Goal: Task Accomplishment & Management: Use online tool/utility

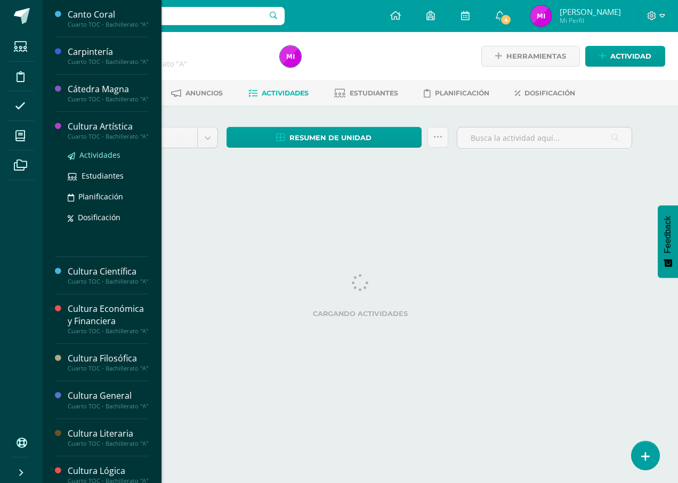
click at [106, 160] on span "Actividades" at bounding box center [99, 155] width 41 height 10
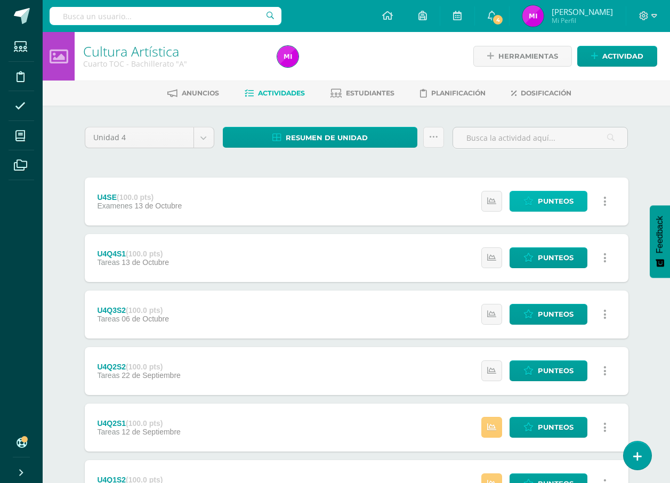
click at [554, 195] on span "Punteos" at bounding box center [556, 201] width 36 height 20
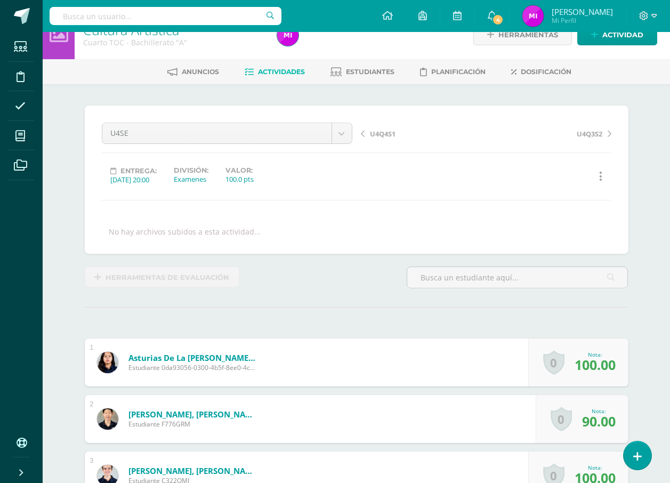
scroll to position [22, 0]
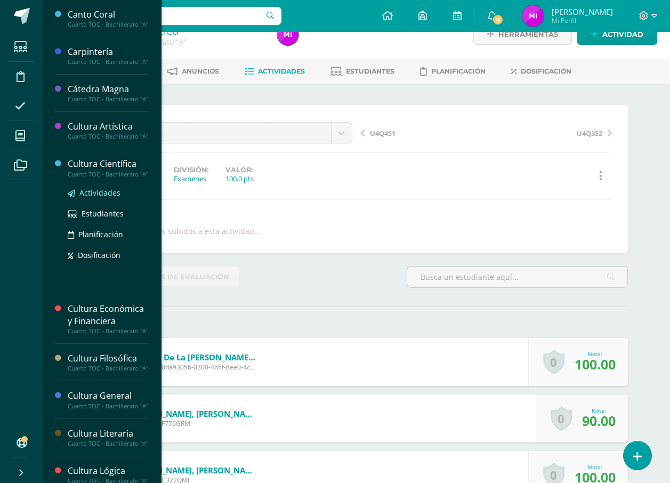
click at [116, 198] on span "Actividades" at bounding box center [99, 193] width 41 height 10
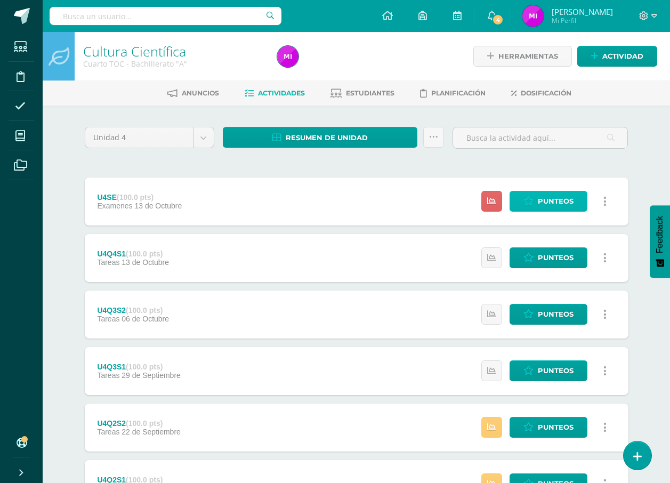
click at [548, 200] on span "Punteos" at bounding box center [556, 201] width 36 height 20
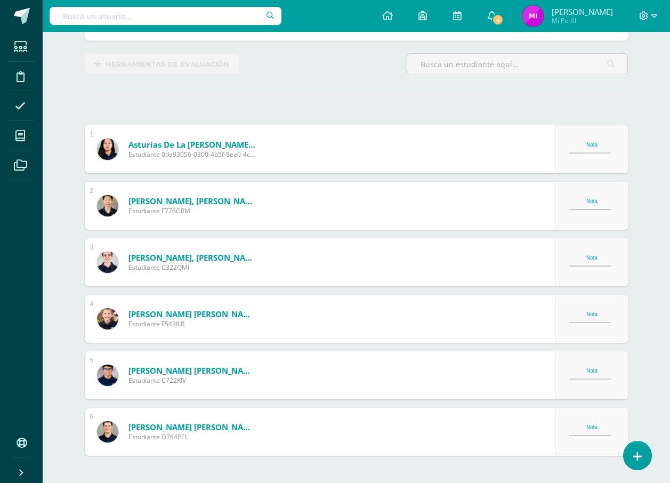
scroll to position [235, 0]
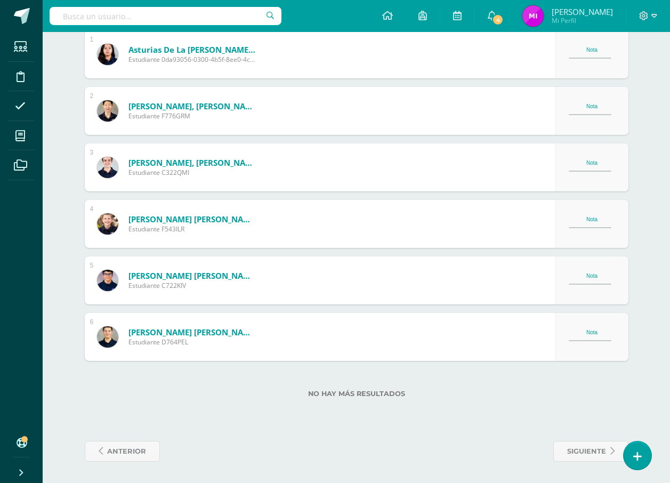
click at [588, 141] on div "1 Asturias de la Roca, María Jose Estudiante 0da93056-0300-4b5f-8ee0-4c3f16469d…" at bounding box center [357, 195] width 544 height 330
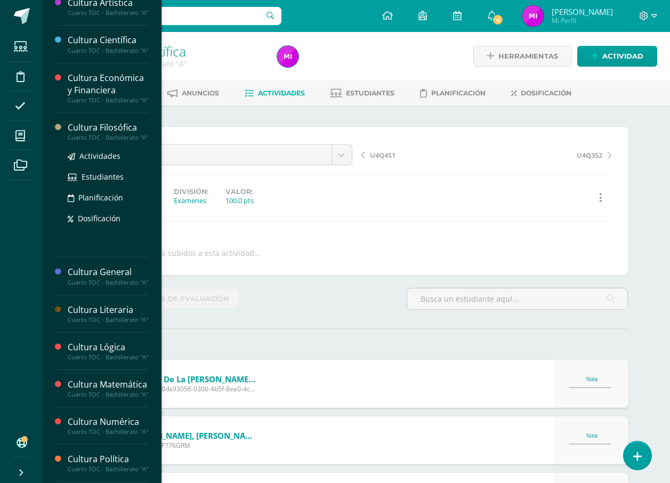
scroll to position [177, 0]
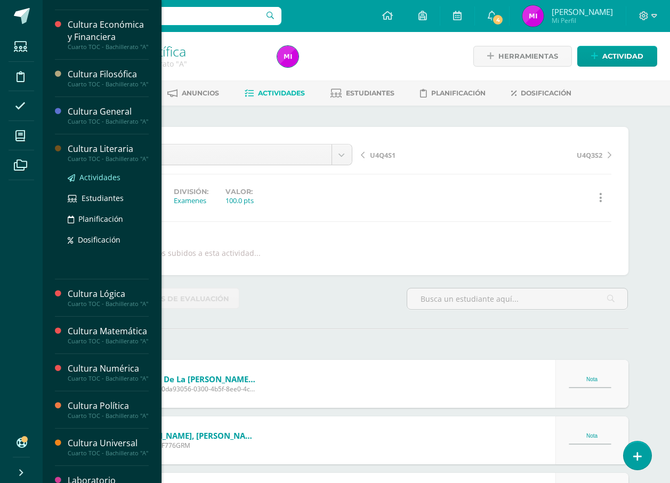
click at [107, 182] on span "Actividades" at bounding box center [99, 177] width 41 height 10
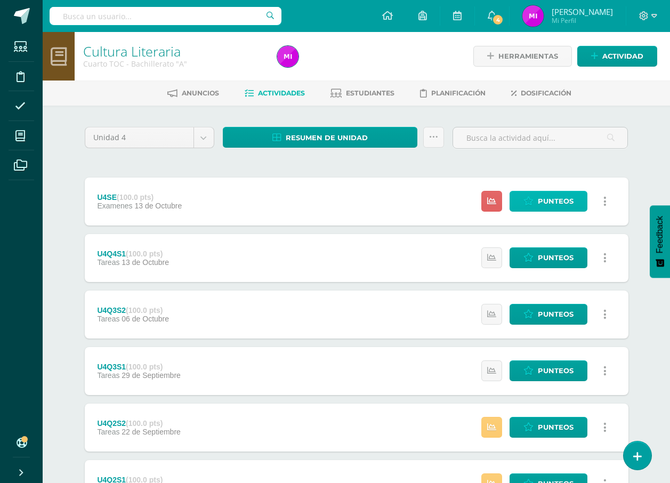
click at [538, 191] on link "Punteos" at bounding box center [549, 201] width 78 height 21
click at [538, 201] on span "Punteos" at bounding box center [556, 201] width 36 height 20
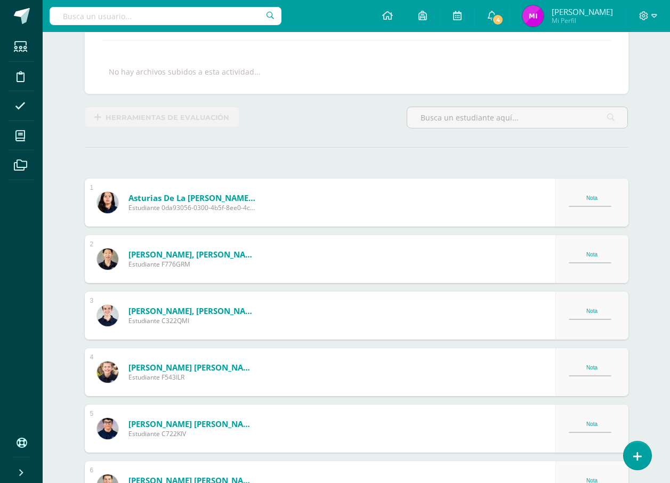
scroll to position [182, 0]
